Goal: Transaction & Acquisition: Register for event/course

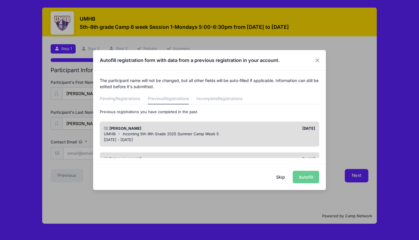
click at [232, 130] on div "[DATE]" at bounding box center [264, 129] width 109 height 6
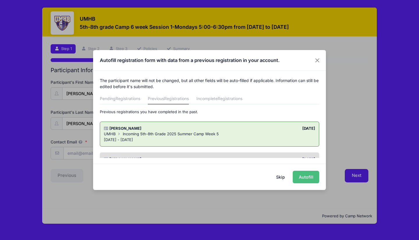
click at [295, 176] on button "Autofill" at bounding box center [306, 177] width 27 height 13
type input "[EMAIL_ADDRESS][DOMAIN_NAME]"
type input "[DATE]"
type input "[STREET_ADDRESS][PERSON_NAME]"
type input "[DEMOGRAPHIC_DATA]"
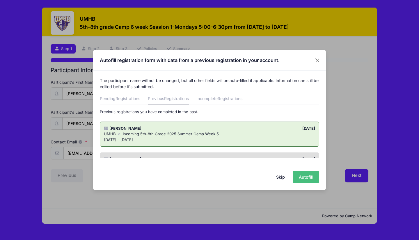
select select "[GEOGRAPHIC_DATA]"
type input "76502"
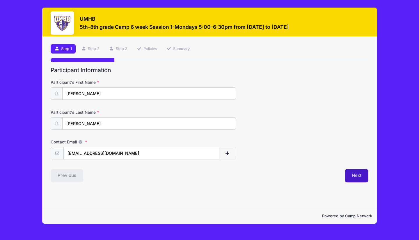
click at [353, 179] on button "Next" at bounding box center [357, 175] width 24 height 13
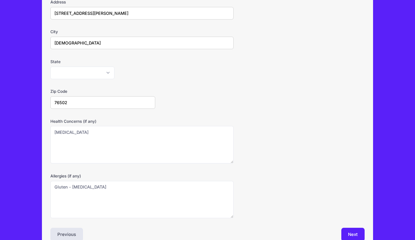
scroll to position [142, 0]
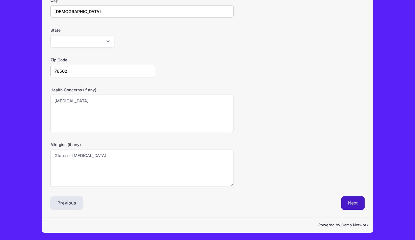
click at [354, 204] on button "Next" at bounding box center [353, 203] width 24 height 13
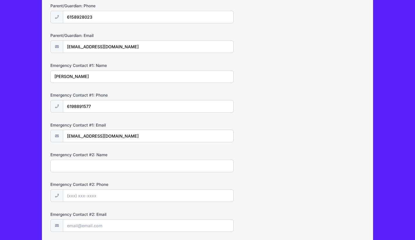
scroll to position [151, 0]
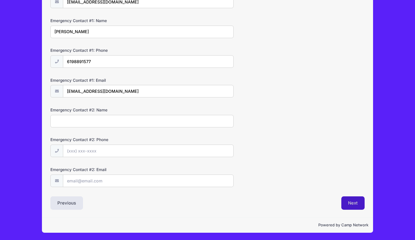
click at [360, 202] on button "Next" at bounding box center [353, 203] width 24 height 13
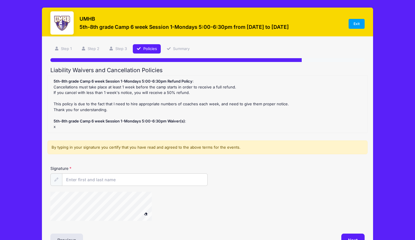
scroll to position [37, 0]
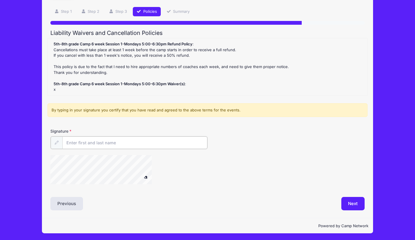
click at [110, 145] on input "Signature" at bounding box center [134, 143] width 145 height 13
type input "[PERSON_NAME]"
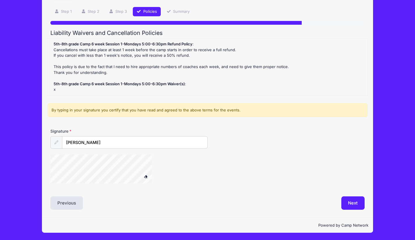
click at [182, 177] on div at bounding box center [154, 170] width 209 height 31
click at [220, 148] on div "Signature [PERSON_NAME]" at bounding box center [207, 158] width 320 height 61
click at [357, 211] on div "Step 4 /7 Step 1 Step 2 Step 3 Policies Summary Participant Information Partici…" at bounding box center [207, 108] width 331 height 218
click at [350, 202] on button "Next" at bounding box center [353, 203] width 24 height 13
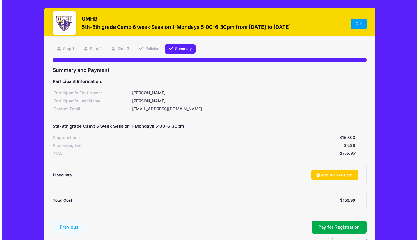
scroll to position [36, 0]
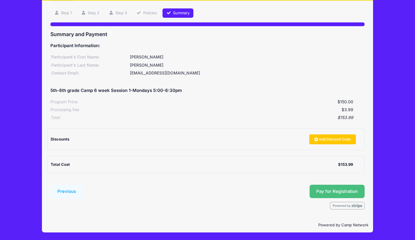
click at [326, 190] on span "Pay for Registration" at bounding box center [336, 191] width 41 height 5
